Goal: Navigation & Orientation: Find specific page/section

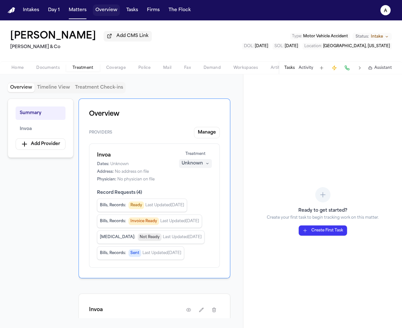
click at [104, 12] on button "Overview" at bounding box center [106, 9] width 27 height 11
select select "*"
select select "**"
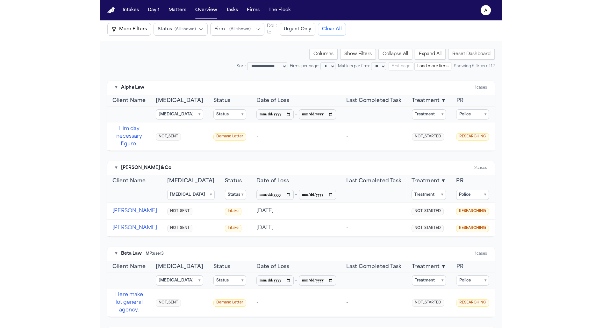
scroll to position [47, 0]
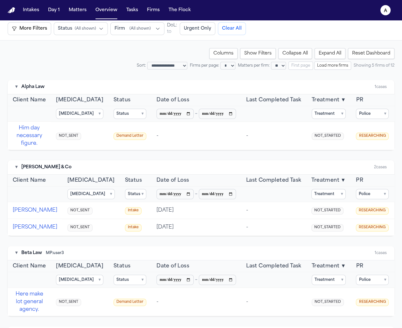
click at [184, 46] on div "**********" at bounding box center [201, 267] width 402 height 454
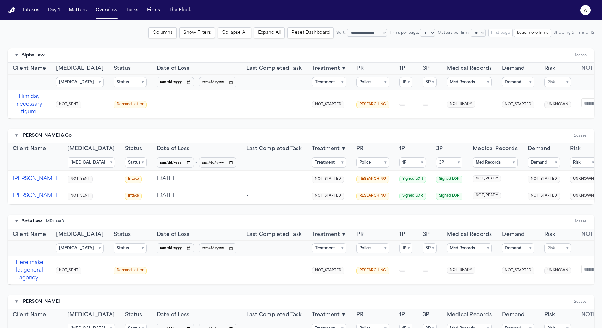
scroll to position [64, 0]
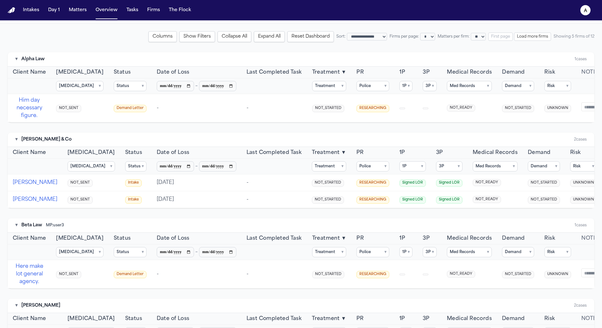
click at [148, 35] on button "Columns" at bounding box center [162, 36] width 28 height 11
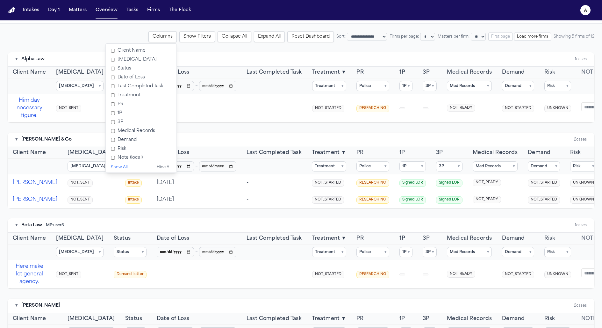
click at [115, 58] on label "Retainer" at bounding box center [141, 59] width 66 height 9
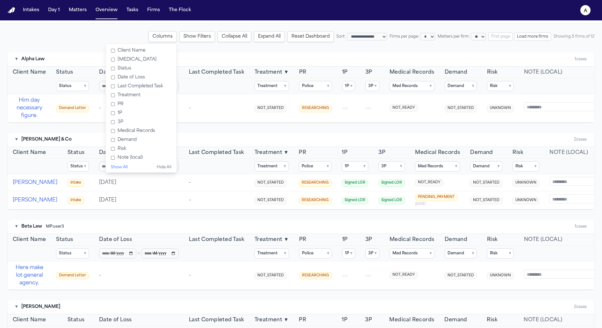
click at [113, 76] on label "Date of Loss" at bounding box center [141, 77] width 66 height 9
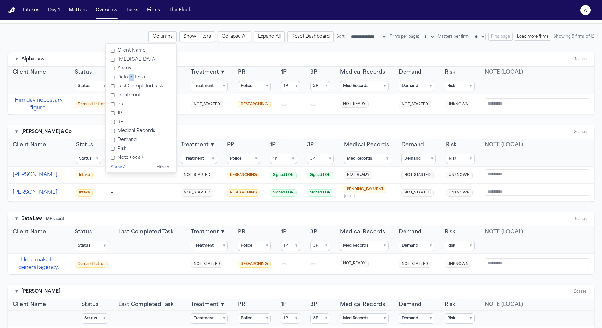
click at [113, 76] on label "Date of Loss" at bounding box center [141, 77] width 66 height 9
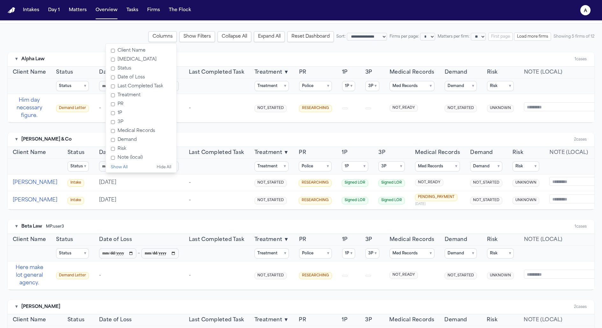
click at [120, 88] on label "Last Completed Task" at bounding box center [141, 86] width 66 height 9
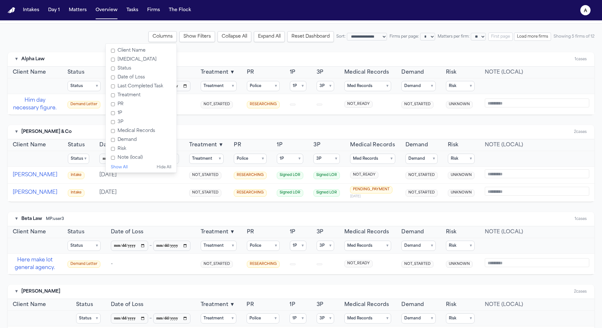
click at [121, 87] on label "Last Completed Task" at bounding box center [141, 86] width 66 height 9
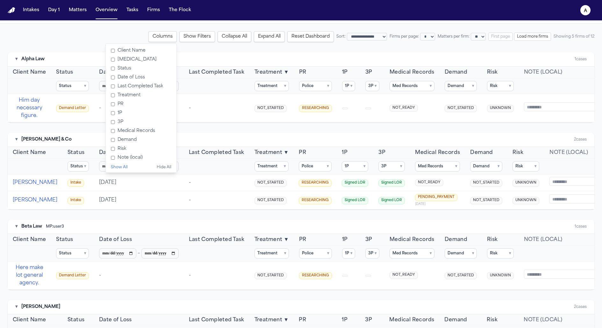
click at [112, 94] on label "Treatment" at bounding box center [141, 95] width 66 height 9
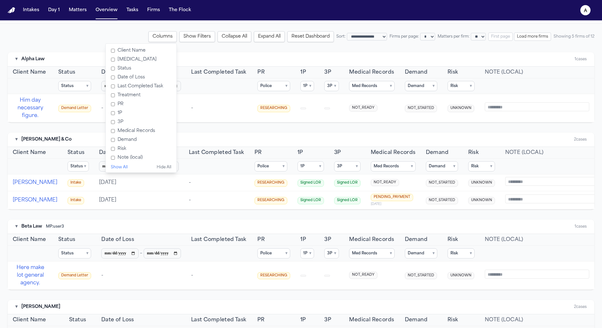
click at [108, 104] on label "PR" at bounding box center [141, 104] width 66 height 9
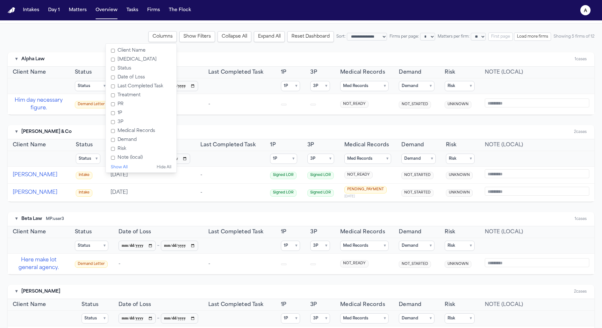
click at [108, 114] on label "1P" at bounding box center [141, 113] width 66 height 9
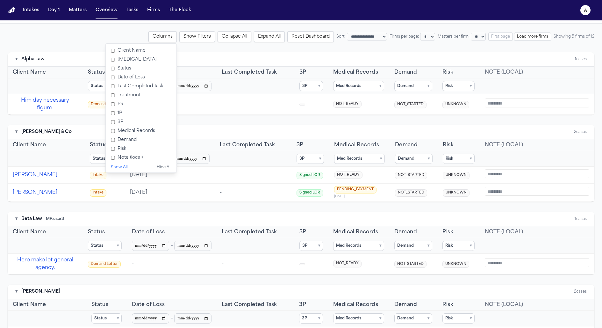
click at [108, 121] on label "3P" at bounding box center [141, 121] width 66 height 9
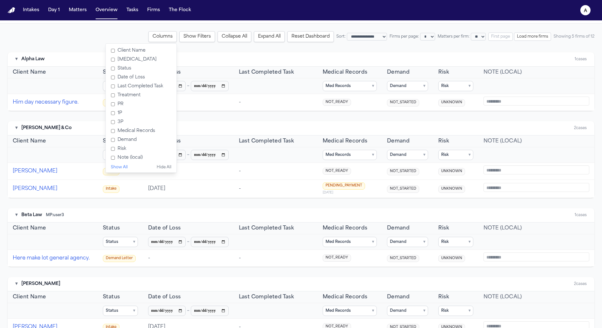
click at [108, 104] on label "PR" at bounding box center [141, 104] width 66 height 9
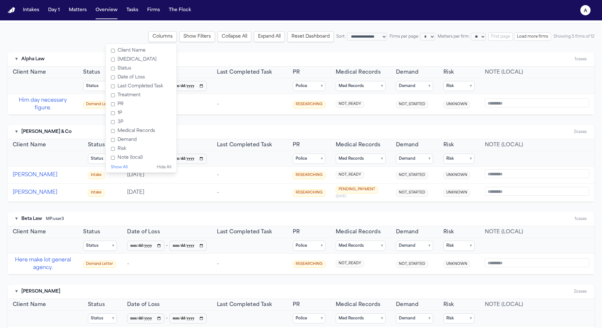
click at [110, 131] on label "Medical Records" at bounding box center [141, 130] width 66 height 9
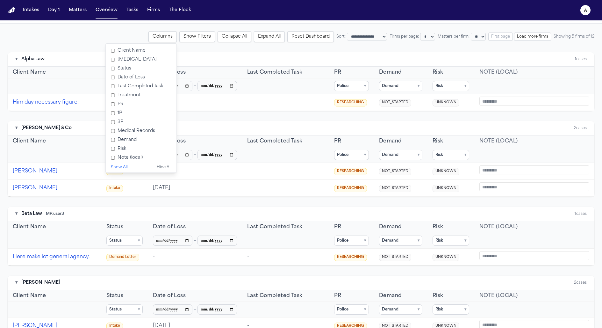
click at [110, 138] on label "Demand" at bounding box center [141, 139] width 66 height 9
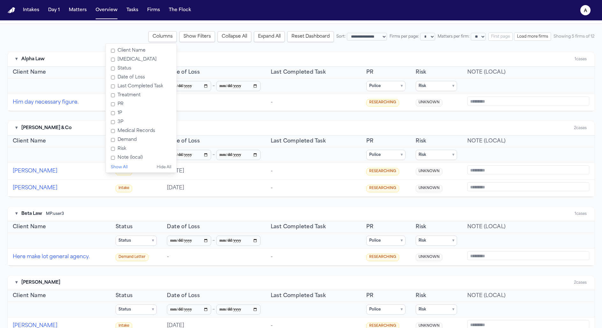
click at [258, 56] on div "▾ Alpha Law 1 cases" at bounding box center [301, 59] width 586 height 14
click at [291, 58] on div "▾ Alpha Law 1 cases" at bounding box center [301, 59] width 586 height 14
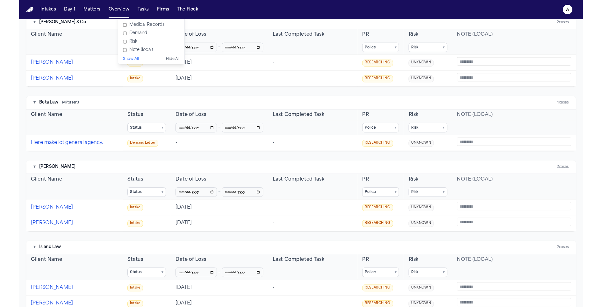
scroll to position [0, 0]
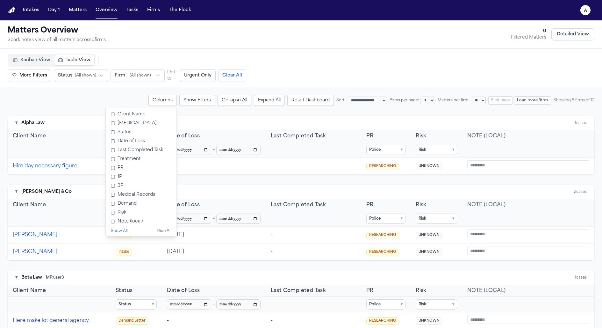
click at [384, 122] on div "▾ Alpha Law 1 cases" at bounding box center [301, 123] width 586 height 14
click at [148, 100] on button "Columns" at bounding box center [162, 100] width 28 height 11
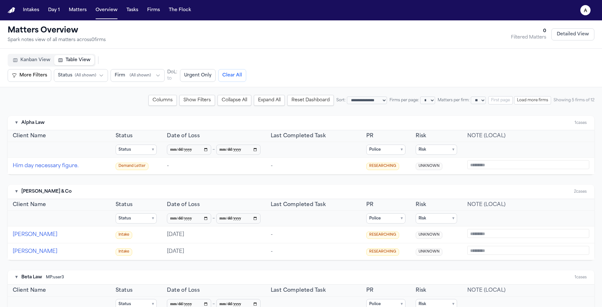
click at [304, 100] on button "Reset Dashboard" at bounding box center [310, 100] width 46 height 11
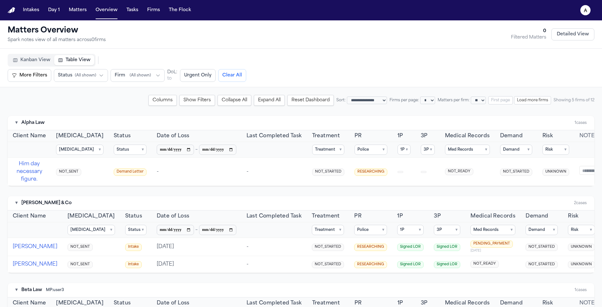
click at [150, 100] on button "Columns" at bounding box center [162, 100] width 28 height 11
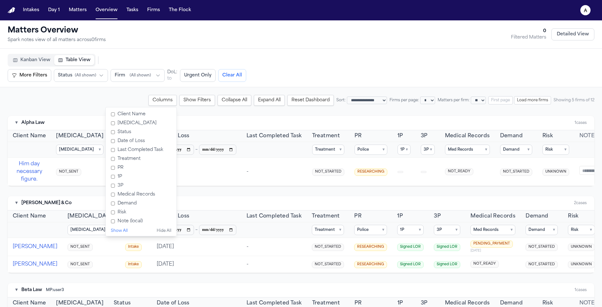
click at [210, 127] on div "▾ Alpha Law 1 cases" at bounding box center [301, 123] width 586 height 14
click at [177, 116] on div "▾ Alpha Law 1 cases" at bounding box center [301, 123] width 586 height 14
click at [112, 131] on label "Status" at bounding box center [141, 132] width 66 height 9
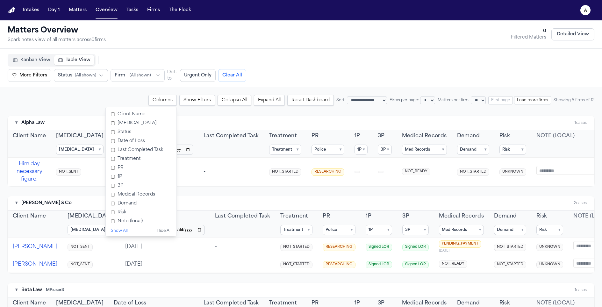
click at [112, 138] on label "Date of Loss" at bounding box center [141, 141] width 66 height 9
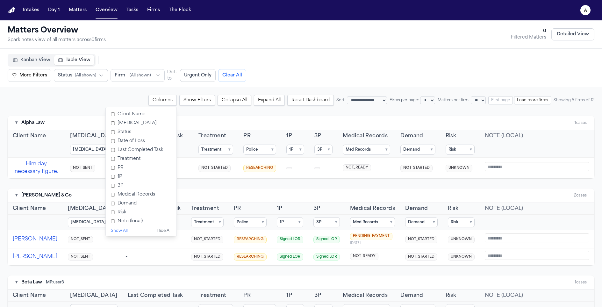
click at [113, 146] on label "Last Completed Task" at bounding box center [141, 149] width 66 height 9
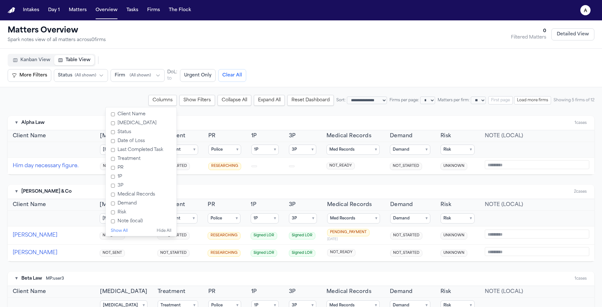
click at [114, 159] on label "Treatment" at bounding box center [141, 158] width 66 height 9
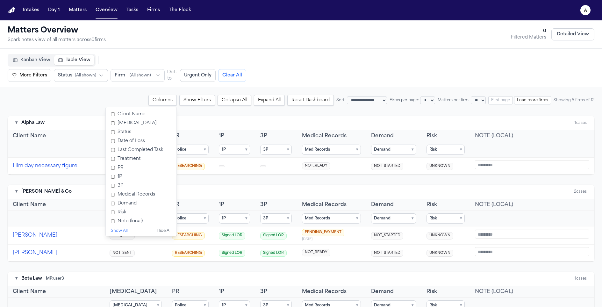
click at [108, 174] on label "1P" at bounding box center [141, 176] width 66 height 9
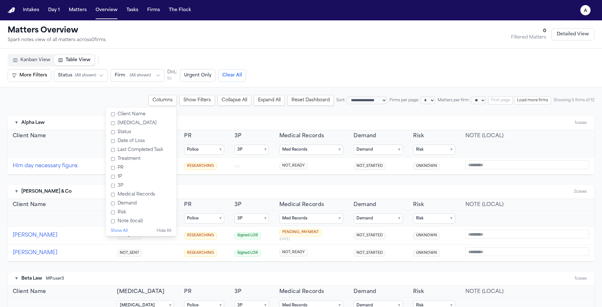
click at [108, 184] on label "3P" at bounding box center [141, 185] width 66 height 9
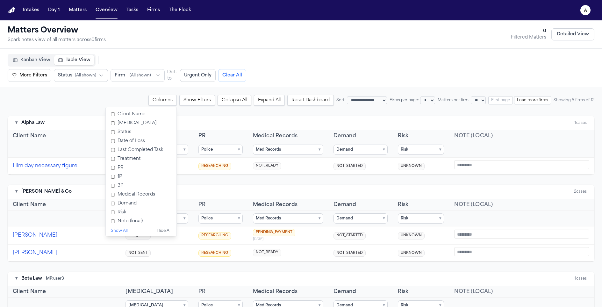
click at [108, 195] on label "Medical Records" at bounding box center [141, 194] width 66 height 9
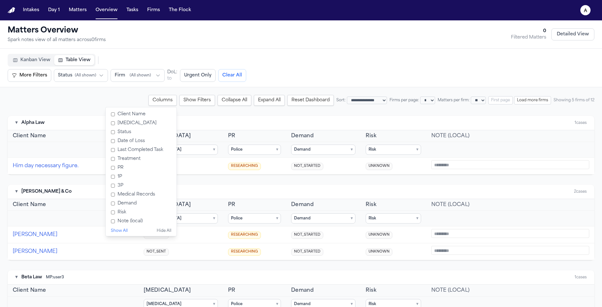
click at [108, 205] on label "Demand" at bounding box center [141, 203] width 66 height 9
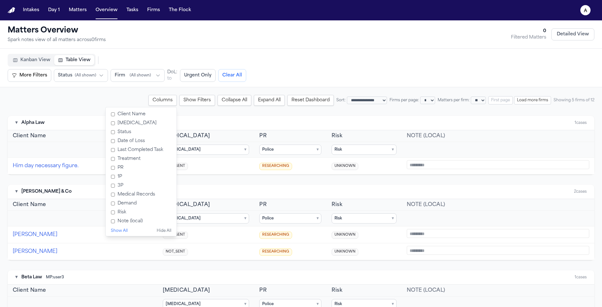
click at [122, 91] on div "**********" at bounding box center [301, 297] width 602 height 421
click at [148, 100] on button "Columns" at bounding box center [162, 100] width 28 height 11
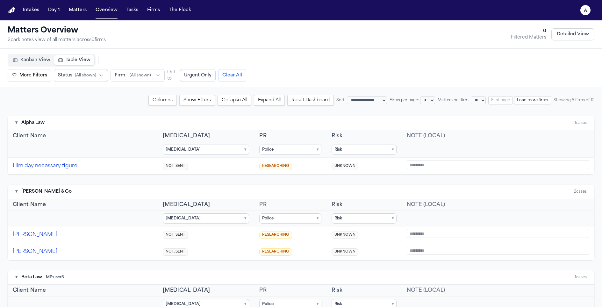
click at [11, 160] on td "Him day necessary figure." at bounding box center [83, 166] width 150 height 17
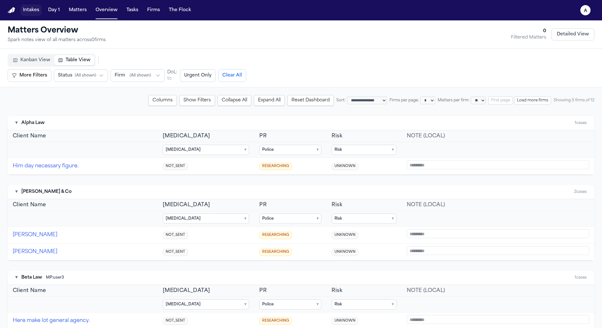
click at [32, 15] on button "Intakes" at bounding box center [30, 9] width 21 height 11
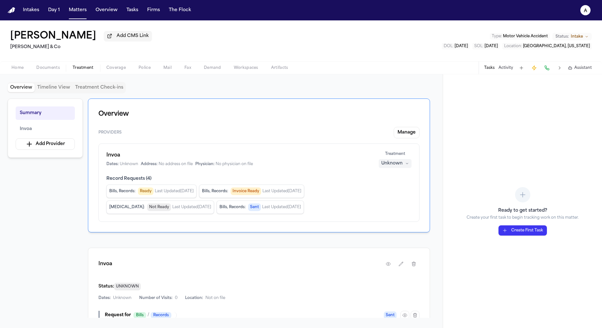
click at [508, 70] on button "Activity" at bounding box center [505, 67] width 15 height 5
